Goal: Task Accomplishment & Management: Complete application form

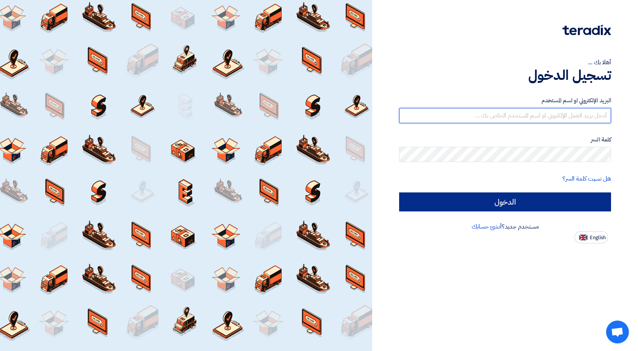
type input "[EMAIL_ADDRESS][DOMAIN_NAME]"
click at [415, 197] on input "الدخول" at bounding box center [505, 201] width 212 height 19
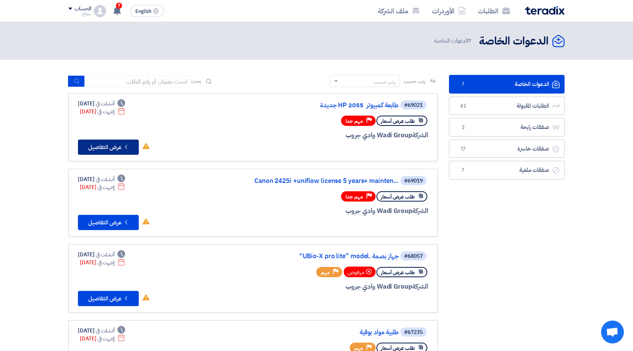
click at [93, 150] on button "Check details عرض التفاصيل" at bounding box center [108, 146] width 61 height 15
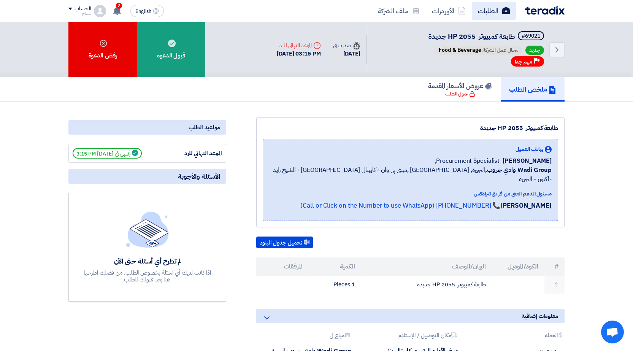
click at [486, 13] on link "الطلبات" at bounding box center [494, 11] width 44 height 18
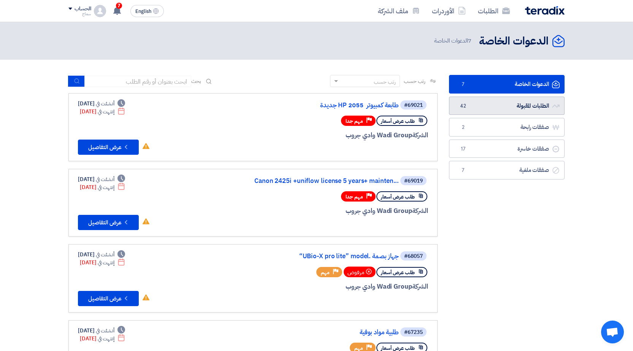
click at [526, 108] on link "الطلبات المقبولة الطلبات المقبولة 42" at bounding box center [507, 106] width 116 height 19
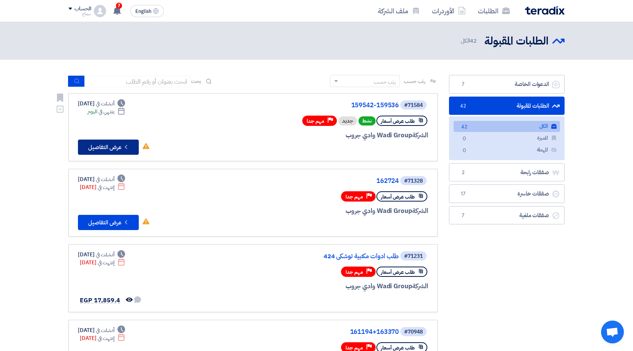
click at [105, 150] on button "Check details عرض التفاصيل" at bounding box center [108, 146] width 61 height 15
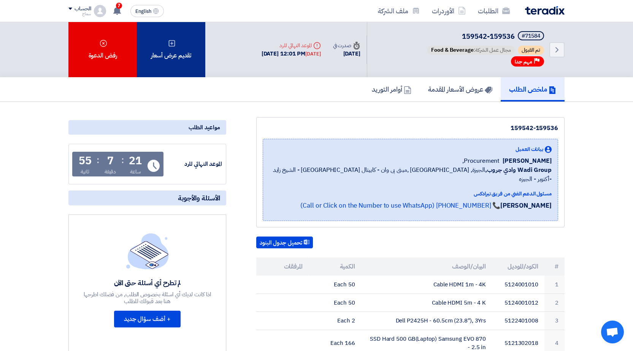
click at [176, 62] on div "تقديم عرض أسعار" at bounding box center [171, 49] width 68 height 55
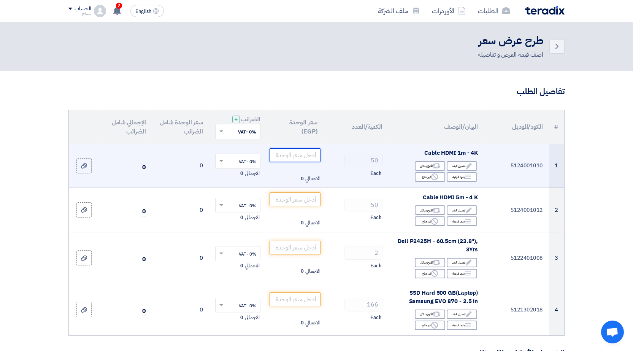
click at [290, 157] on input "number" at bounding box center [294, 155] width 51 height 14
type input "105"
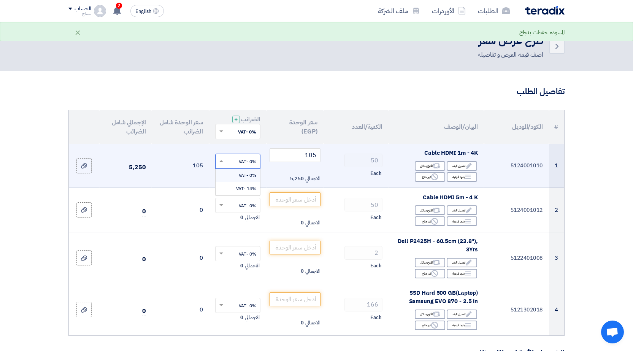
click at [250, 160] on input "text" at bounding box center [242, 161] width 30 height 13
drag, startPoint x: 243, startPoint y: 174, endPoint x: 250, endPoint y: 181, distance: 9.1
click at [243, 174] on span "0% -VAT" at bounding box center [247, 175] width 17 height 7
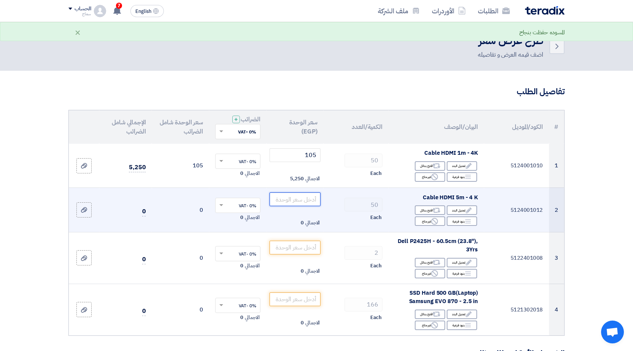
click at [293, 202] on input "number" at bounding box center [294, 199] width 51 height 14
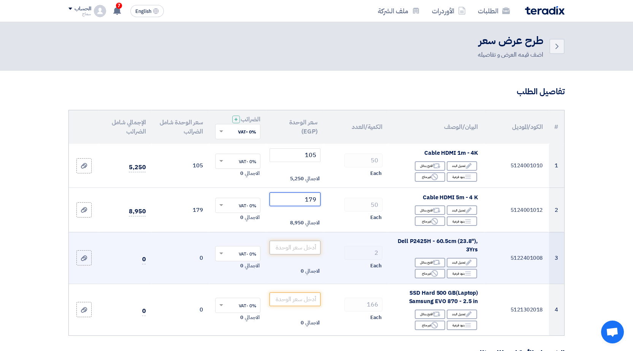
type input "179"
click at [290, 244] on input "number" at bounding box center [294, 248] width 51 height 14
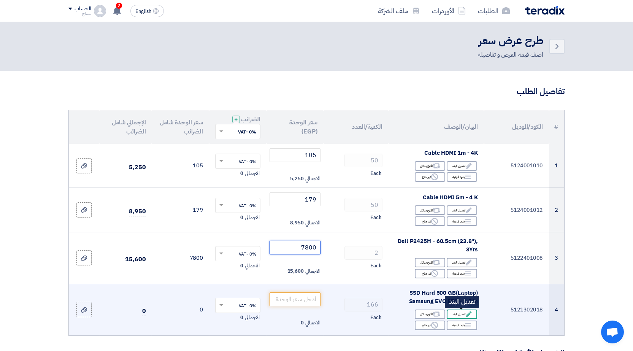
type input "7800"
click at [454, 311] on div "Edit تعديل البند" at bounding box center [462, 314] width 30 height 10
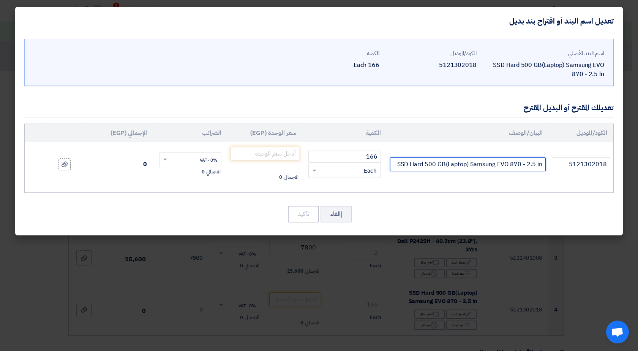
click at [431, 162] on input "SSD Hard 500 GB(Laptop) Samsung EVO 870 - 2.5 in" at bounding box center [468, 164] width 156 height 14
click at [442, 164] on input "SSD Hard 1GB(Laptop) Samsung EVO 870 - 2.5 in" at bounding box center [468, 164] width 156 height 14
type input "SSD Hard 1TB(Laptop) Samsung EVO 870 - 2.5 in"
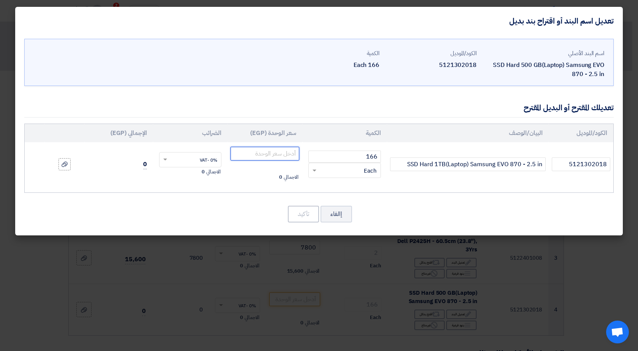
click at [285, 153] on input "number" at bounding box center [265, 154] width 69 height 14
type input "4750"
click at [303, 217] on button "تأكيد" at bounding box center [303, 214] width 31 height 17
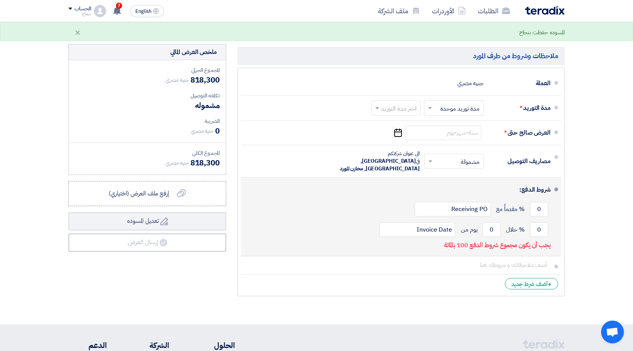
scroll to position [266, 0]
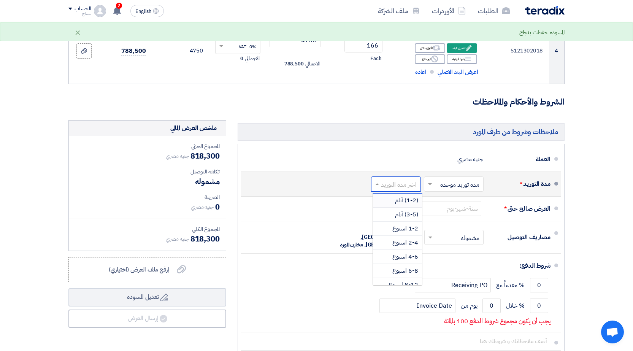
click at [408, 184] on input "text" at bounding box center [394, 184] width 46 height 11
click at [405, 213] on span "(3-5) أيام" at bounding box center [406, 214] width 23 height 9
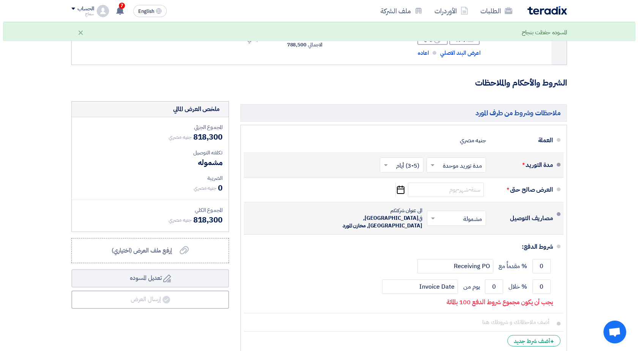
scroll to position [304, 0]
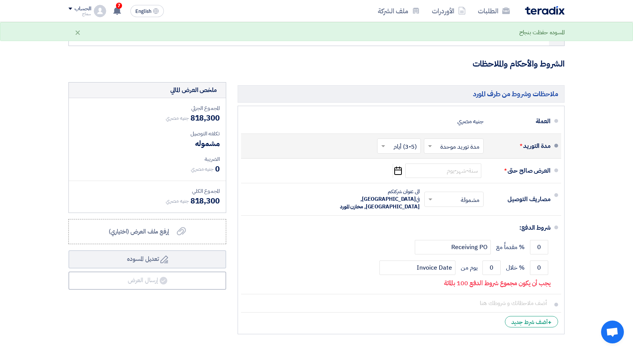
click at [411, 144] on input "text" at bounding box center [397, 146] width 40 height 11
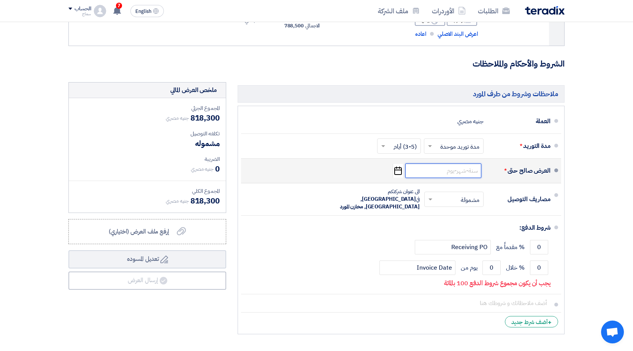
click at [439, 168] on input at bounding box center [443, 170] width 76 height 14
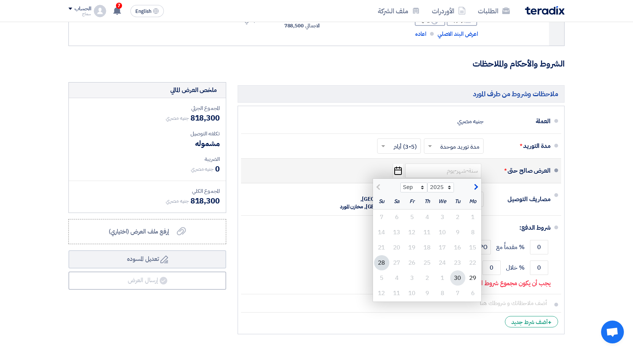
click at [455, 276] on div "30" at bounding box center [457, 277] width 15 height 15
type input "[DATE]"
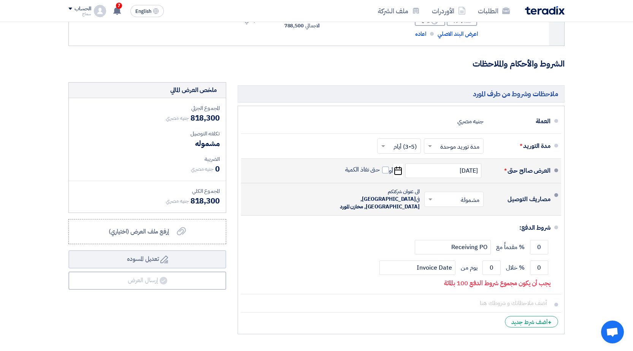
click at [441, 197] on input "text" at bounding box center [451, 199] width 55 height 11
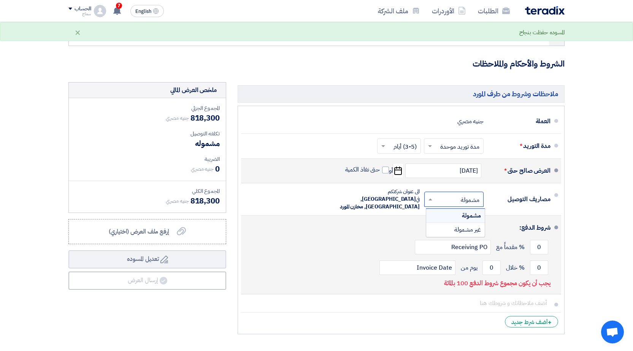
drag, startPoint x: 441, startPoint y: 211, endPoint x: 455, endPoint y: 227, distance: 20.7
click at [441, 212] on div "مشمولة" at bounding box center [455, 216] width 59 height 14
click at [537, 260] on input "0" at bounding box center [539, 267] width 18 height 14
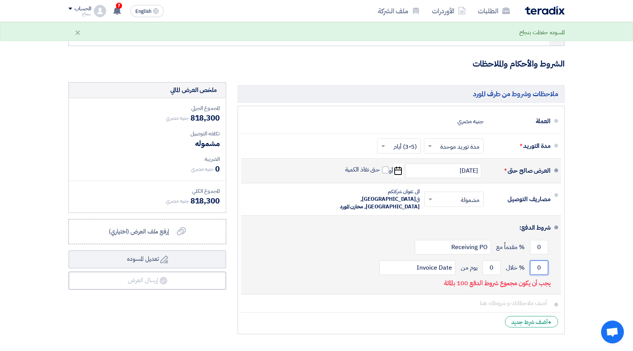
drag, startPoint x: 537, startPoint y: 260, endPoint x: 546, endPoint y: 260, distance: 8.7
click at [542, 260] on input "0" at bounding box center [539, 267] width 18 height 14
type input "100"
click at [437, 260] on input "Invoice Date" at bounding box center [417, 267] width 76 height 14
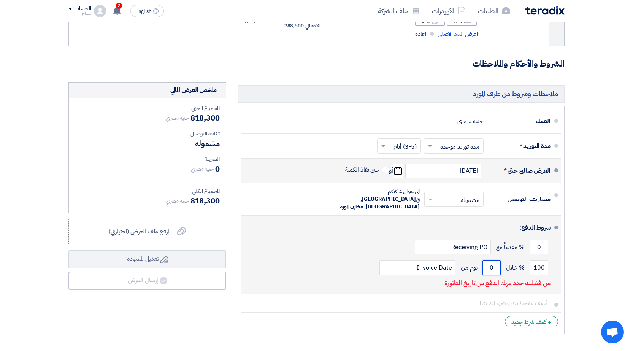
click at [492, 265] on input "0" at bounding box center [491, 267] width 18 height 14
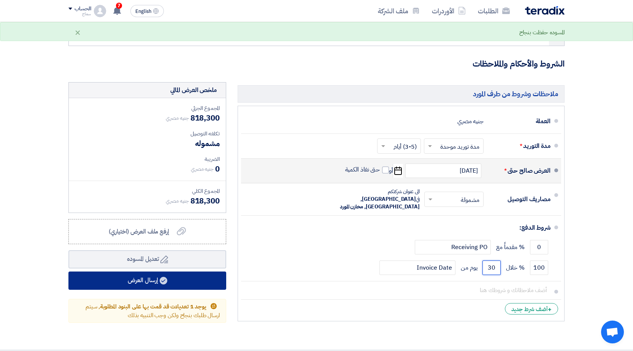
type input "30"
click at [158, 276] on button "إرسال العرض" at bounding box center [147, 280] width 158 height 18
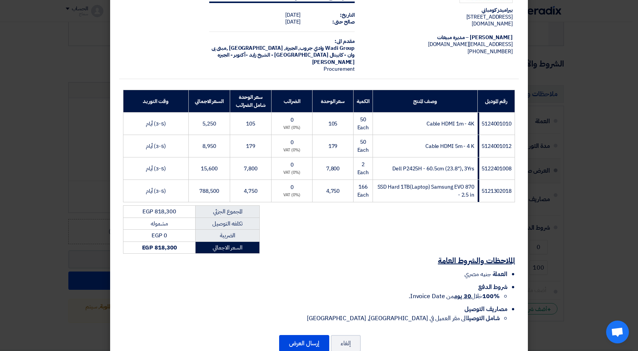
scroll to position [52, 0]
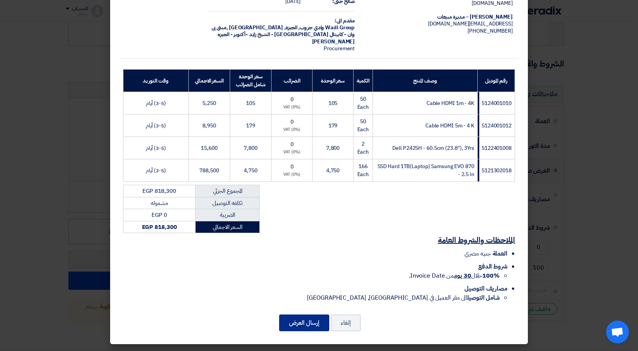
click at [292, 320] on button "إرسال العرض" at bounding box center [304, 322] width 50 height 17
